Goal: Transaction & Acquisition: Purchase product/service

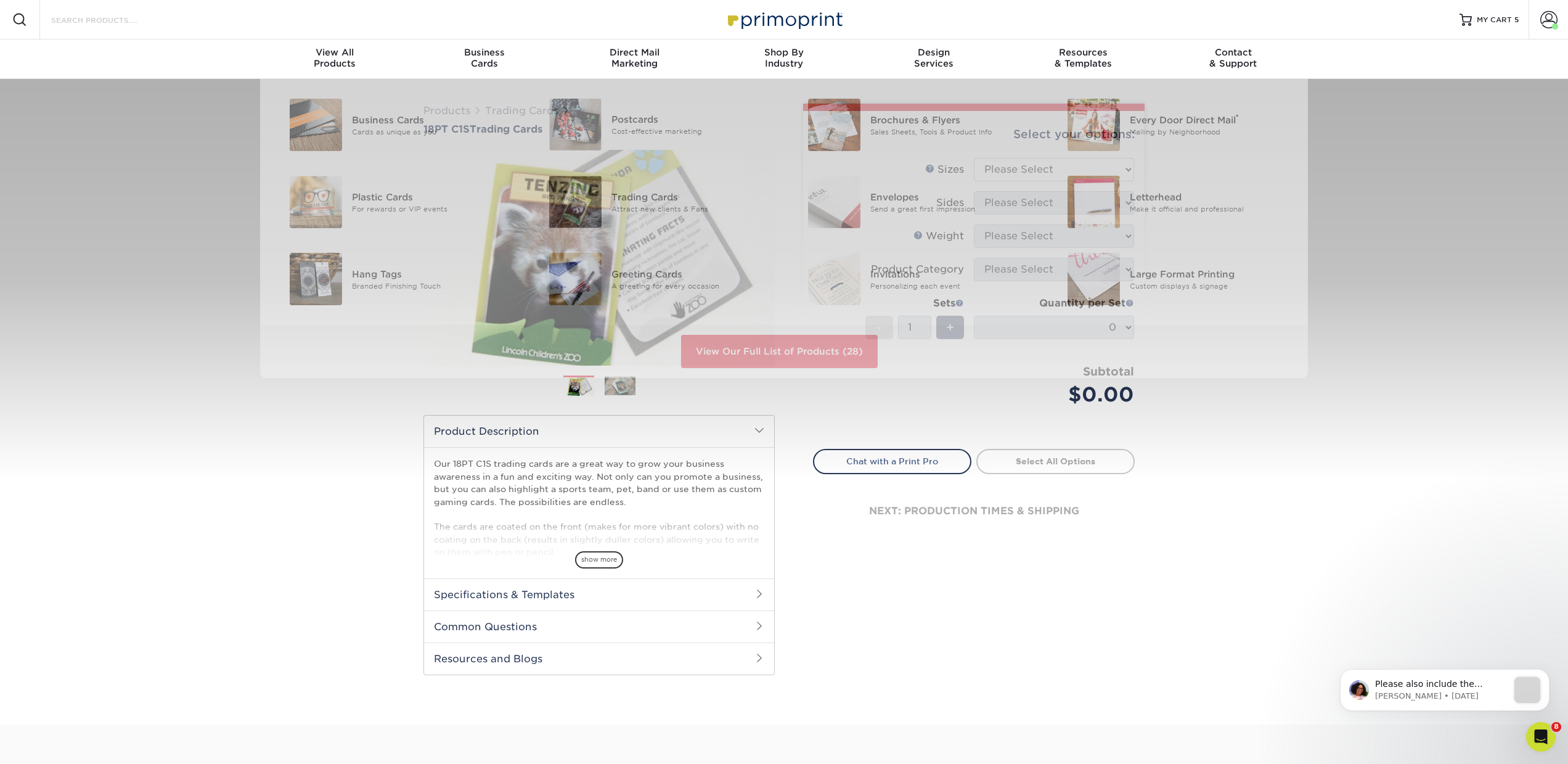
click at [137, 18] on input "Search Products" at bounding box center [110, 19] width 120 height 15
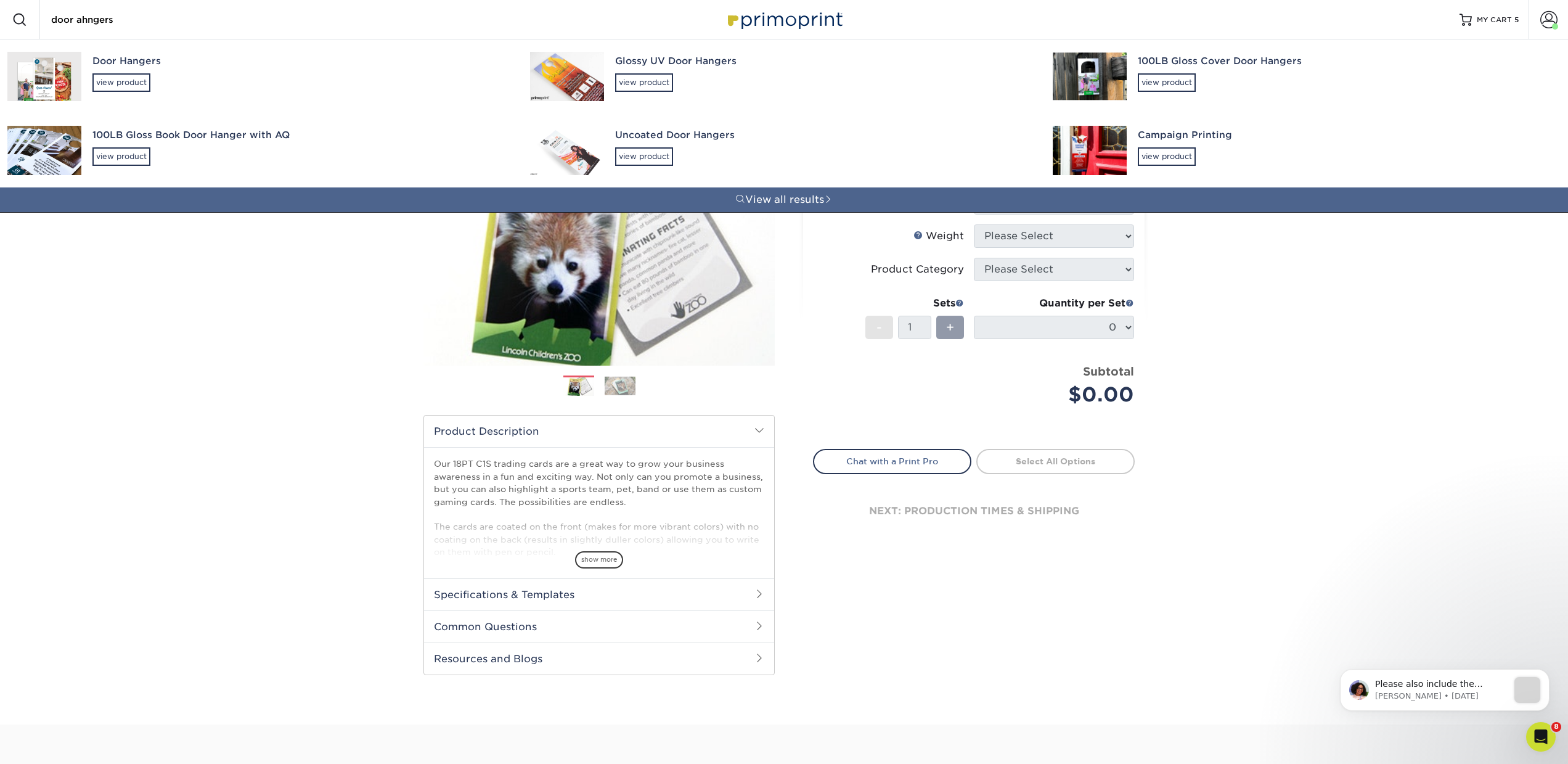
type input "door ahngers"
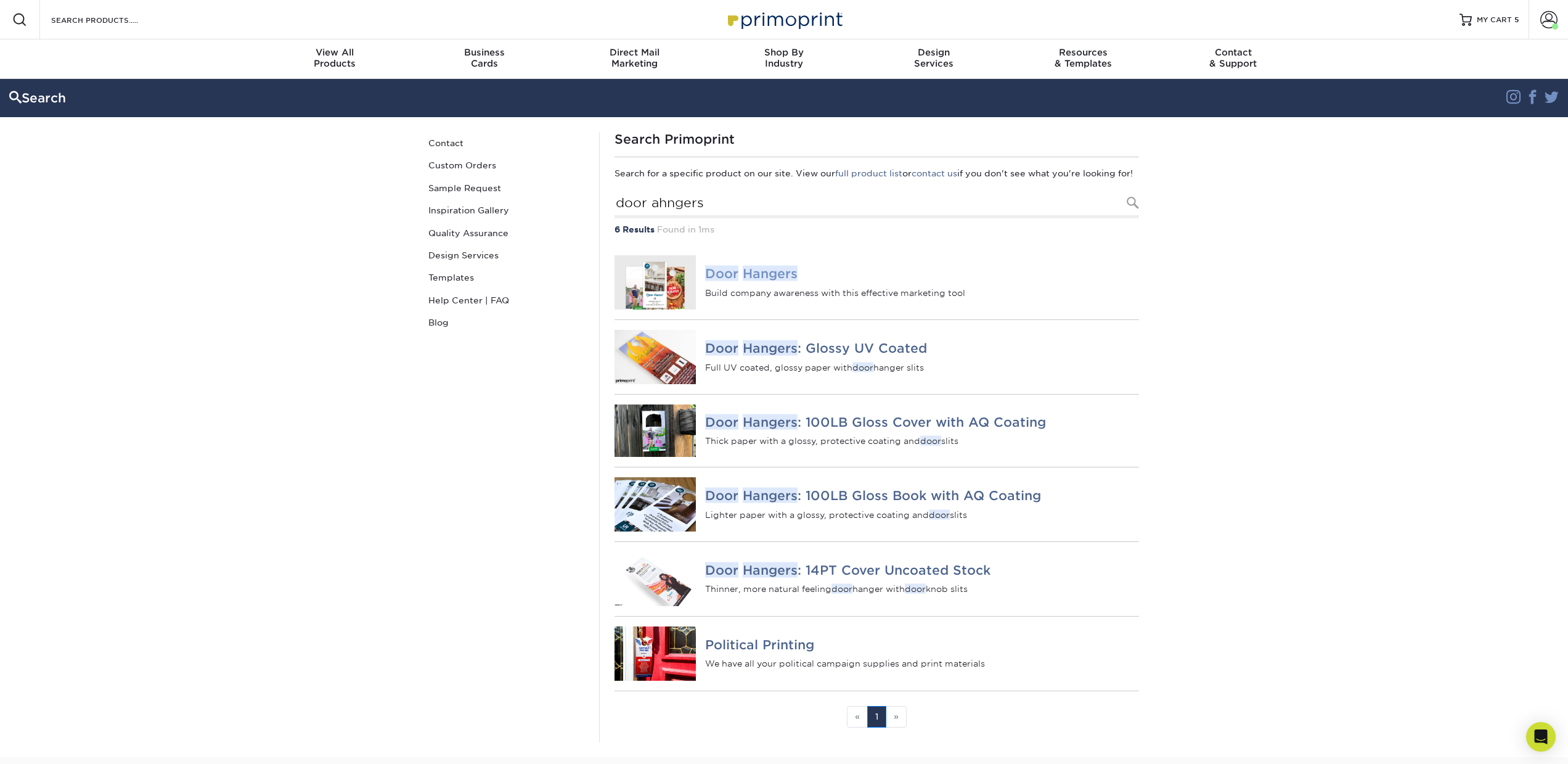
click at [778, 279] on em "Hangers" at bounding box center [770, 273] width 55 height 15
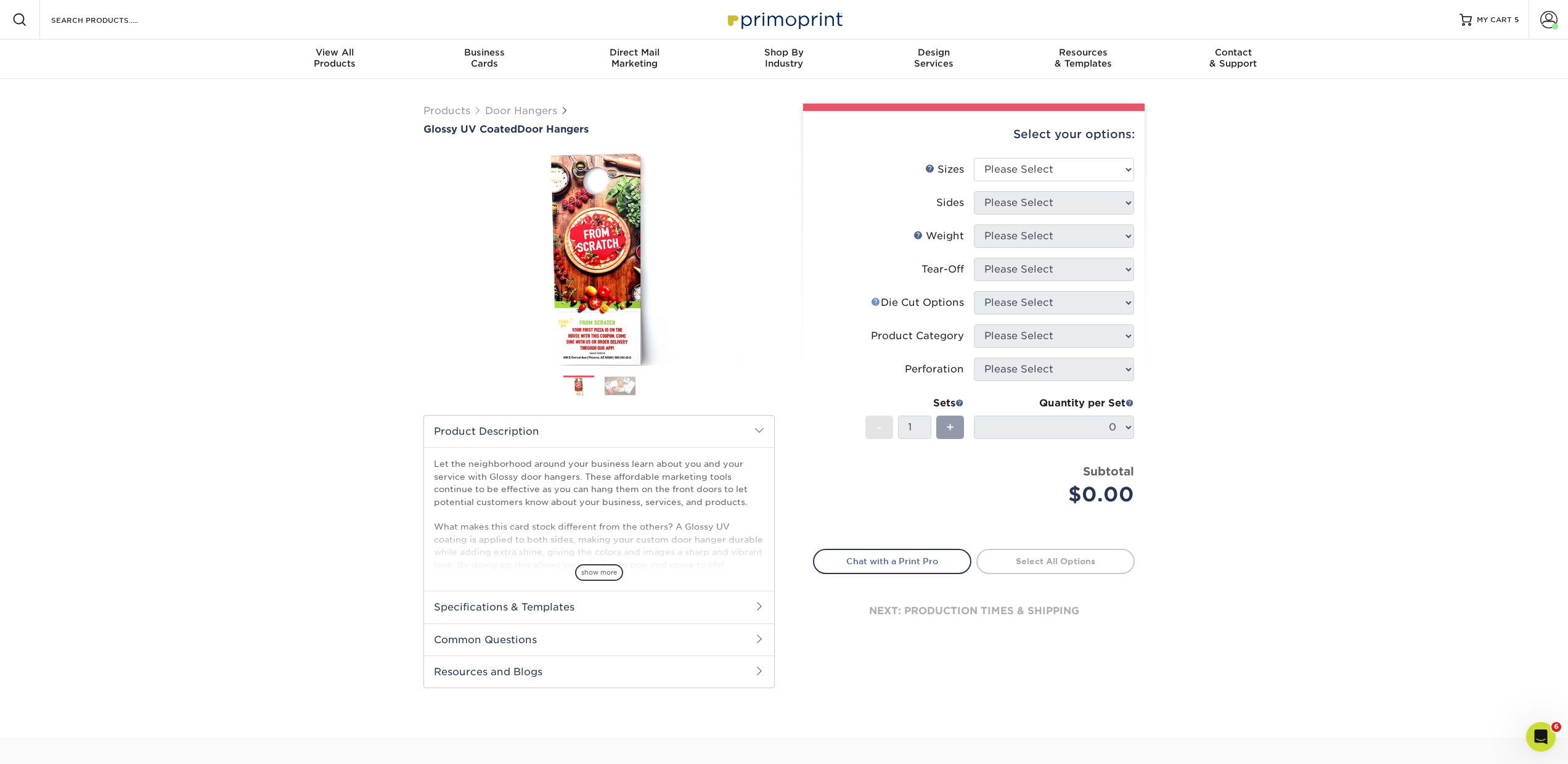
click at [873, 299] on link "Doorhangers Help" at bounding box center [875, 301] width 10 height 10
